Goal: Register for event/course

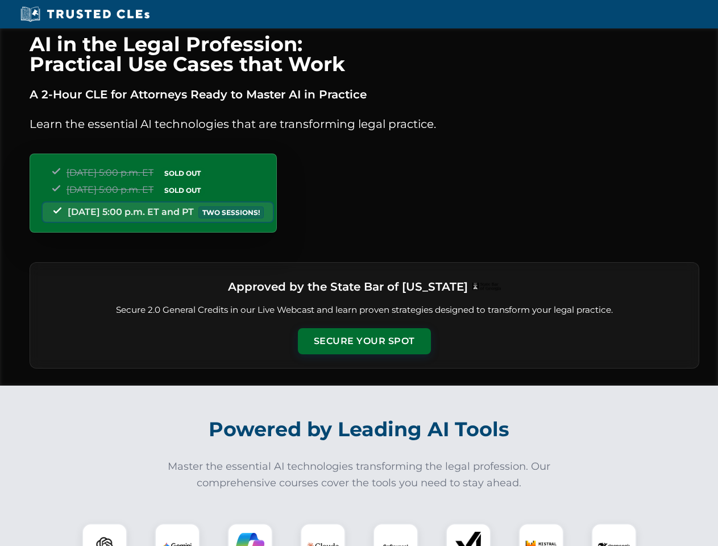
click at [364, 341] on button "Secure Your Spot" at bounding box center [364, 341] width 133 height 26
click at [105, 535] on img at bounding box center [104, 545] width 33 height 33
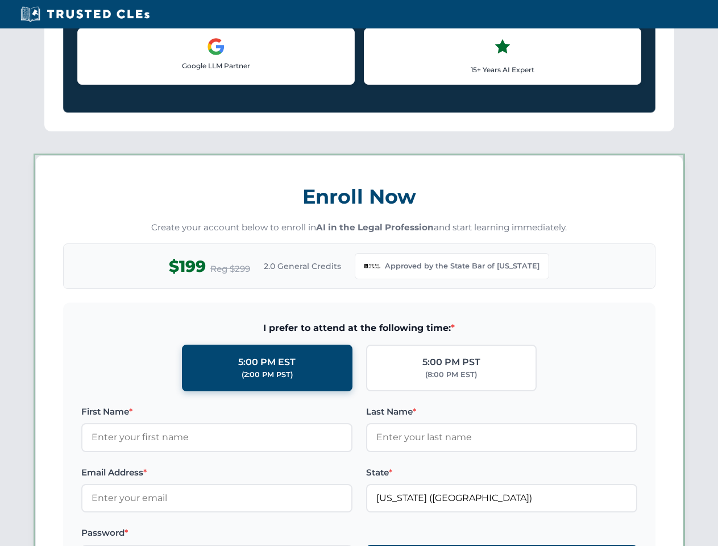
click at [250, 535] on label "Password *" at bounding box center [216, 533] width 271 height 14
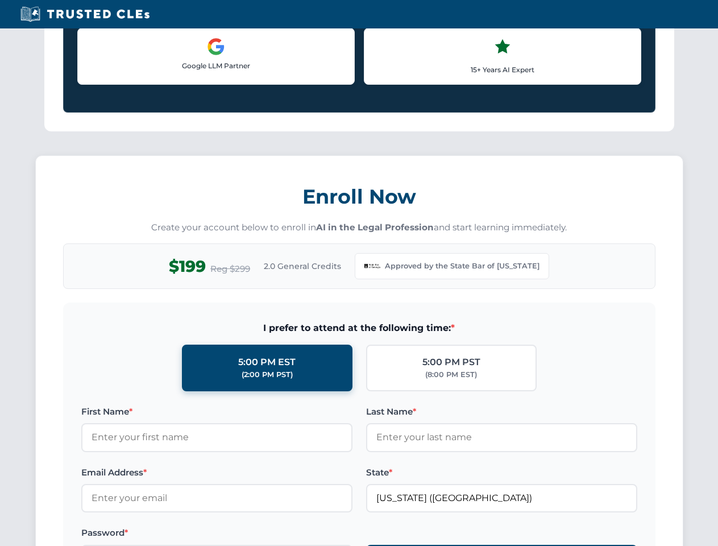
scroll to position [1108, 0]
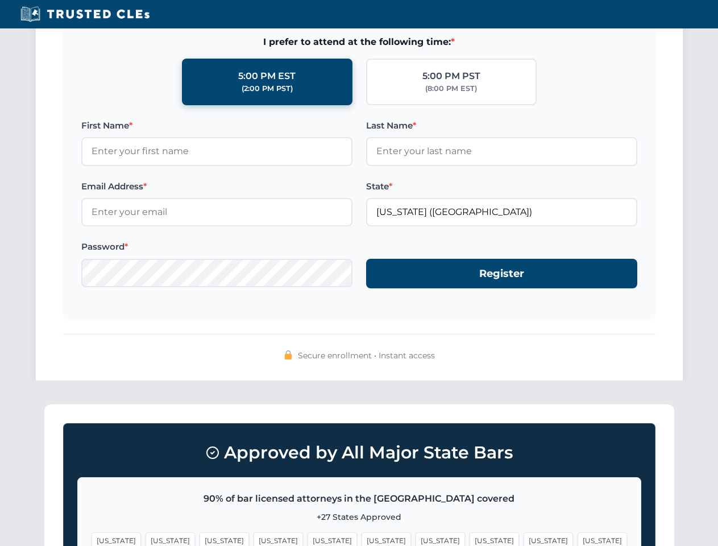
click at [416, 535] on span "[US_STATE]" at bounding box center [440, 540] width 49 height 16
click at [524, 535] on span "[US_STATE]" at bounding box center [548, 540] width 49 height 16
